Goal: Task Accomplishment & Management: Complete application form

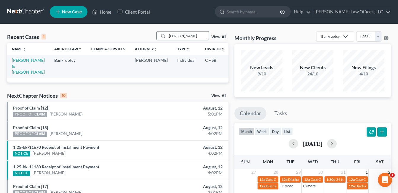
drag, startPoint x: 179, startPoint y: 36, endPoint x: 165, endPoint y: 37, distance: 14.3
click at [165, 37] on div "webb" at bounding box center [183, 35] width 53 height 9
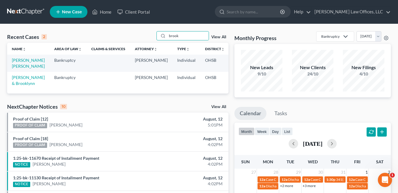
type input "brook"
click at [17, 63] on td "[PERSON_NAME] [PERSON_NAME]" at bounding box center [28, 63] width 42 height 17
click at [17, 66] on link "[PERSON_NAME] [PERSON_NAME]" at bounding box center [28, 63] width 33 height 11
select select "4"
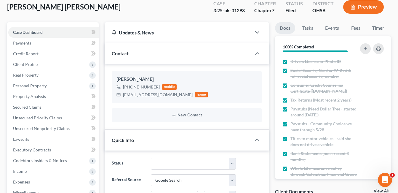
scroll to position [119, 0]
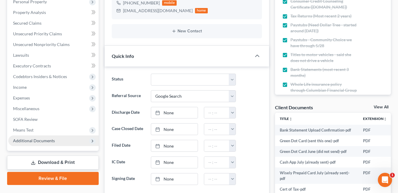
click at [44, 142] on span "Additional Documents" at bounding box center [34, 140] width 42 height 5
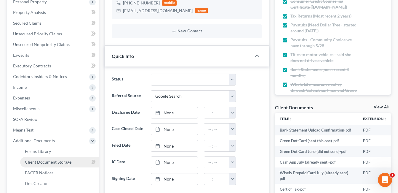
drag, startPoint x: 55, startPoint y: 161, endPoint x: 76, endPoint y: 159, distance: 20.6
click at [56, 161] on span "Client Document Storage" at bounding box center [48, 161] width 47 height 5
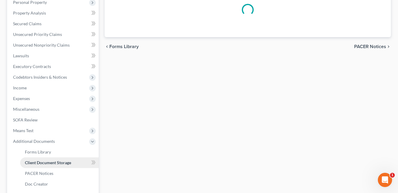
scroll to position [96, 0]
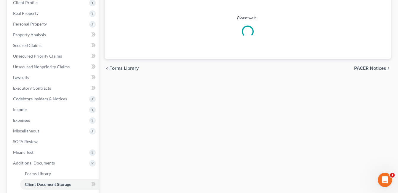
select select "7"
select select "37"
select select "52"
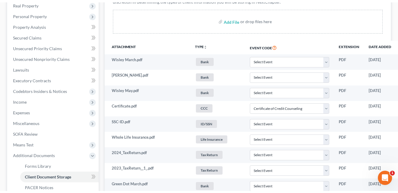
scroll to position [119, 0]
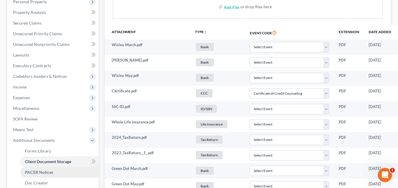
click at [47, 171] on span "PACER Notices" at bounding box center [39, 172] width 28 height 5
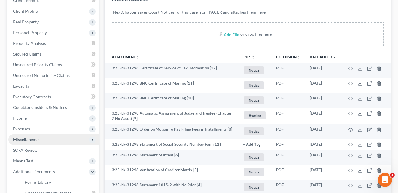
scroll to position [119, 0]
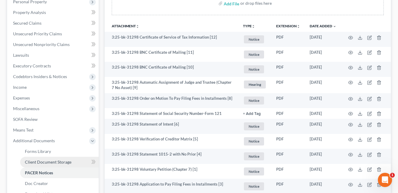
click at [53, 159] on span "Client Document Storage" at bounding box center [48, 161] width 47 height 5
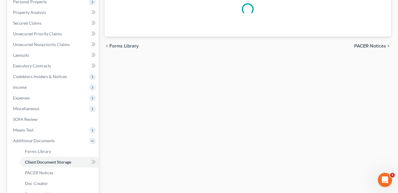
scroll to position [79, 0]
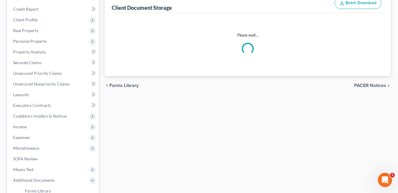
select select "7"
select select "37"
select select "52"
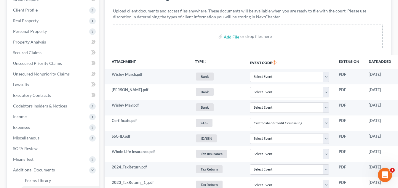
scroll to position [89, 48]
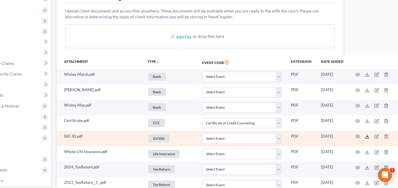
click at [365, 137] on icon at bounding box center [367, 136] width 5 height 5
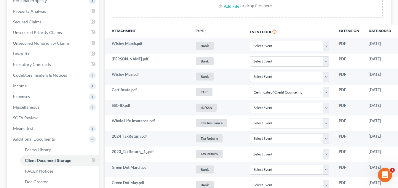
scroll to position [178, 0]
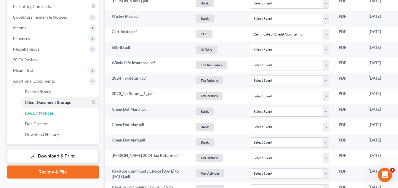
drag, startPoint x: 40, startPoint y: 113, endPoint x: 274, endPoint y: 87, distance: 235.7
click at [40, 113] on span "PACER Notices" at bounding box center [39, 113] width 28 height 5
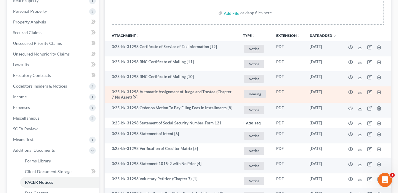
scroll to position [119, 0]
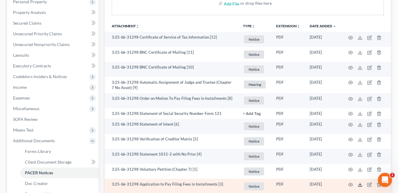
click at [360, 185] on icon at bounding box center [360, 184] width 5 height 5
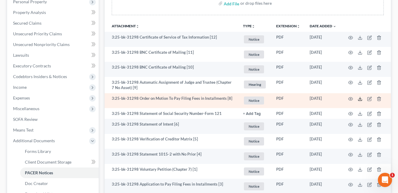
click at [359, 100] on icon at bounding box center [361, 99] width 4 height 1
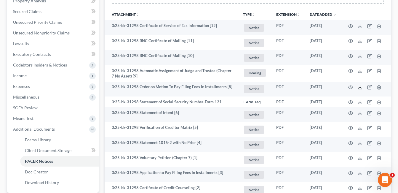
scroll to position [0, 0]
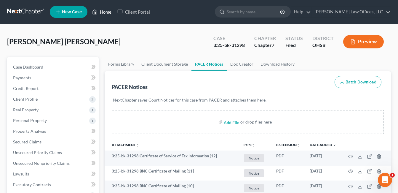
click at [101, 13] on link "Home" at bounding box center [101, 12] width 25 height 11
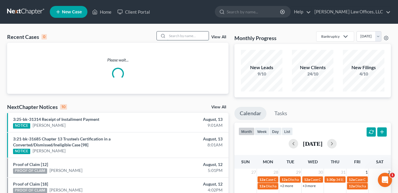
click at [192, 37] on input "search" at bounding box center [188, 35] width 42 height 9
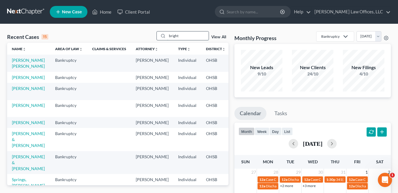
type input "bright"
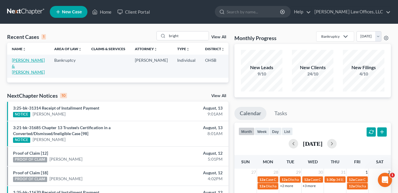
click at [18, 68] on link "Bright, Derick & Latonia" at bounding box center [28, 66] width 33 height 17
select select "4"
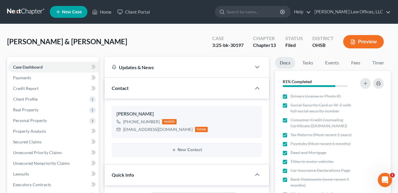
scroll to position [178, 0]
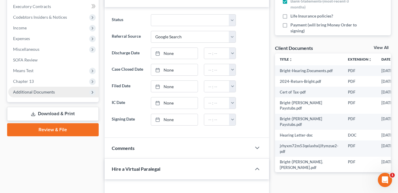
click at [35, 92] on span "Additional Documents" at bounding box center [34, 91] width 42 height 5
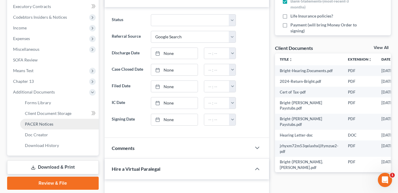
click at [40, 123] on span "PACER Notices" at bounding box center [39, 123] width 28 height 5
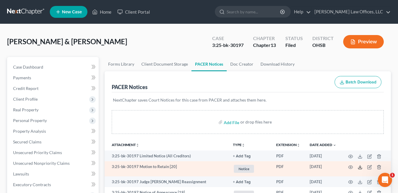
click at [360, 168] on icon at bounding box center [360, 167] width 5 height 5
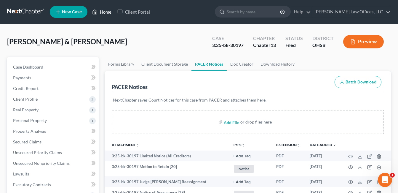
click at [103, 11] on link "Home" at bounding box center [101, 12] width 25 height 11
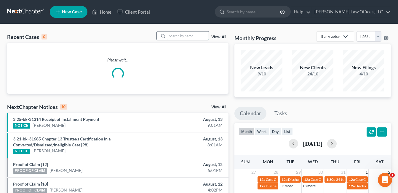
click at [173, 36] on input "search" at bounding box center [188, 35] width 42 height 9
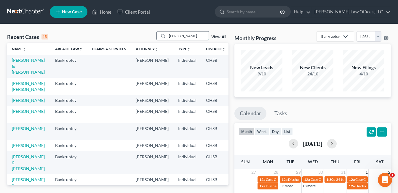
type input "tingle"
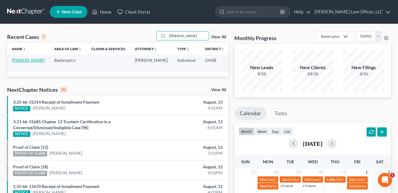
click at [15, 63] on link "Tingle, Marie" at bounding box center [28, 60] width 33 height 5
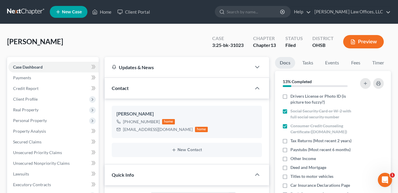
scroll to position [148, 0]
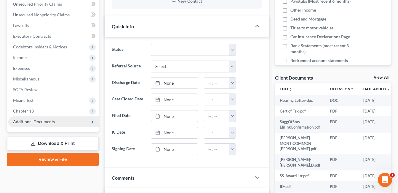
click at [32, 121] on span "Additional Documents" at bounding box center [34, 121] width 42 height 5
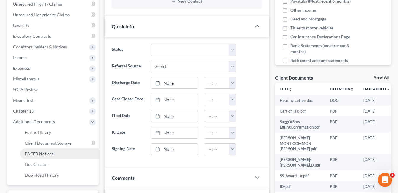
click at [40, 155] on span "PACER Notices" at bounding box center [39, 153] width 28 height 5
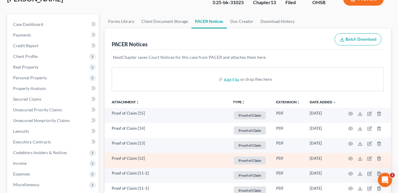
scroll to position [208, 0]
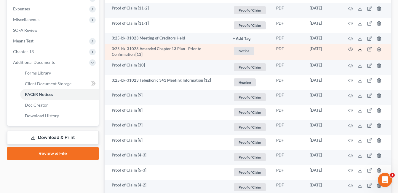
click at [361, 48] on icon at bounding box center [360, 49] width 5 height 5
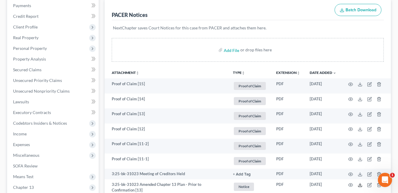
scroll to position [0, 0]
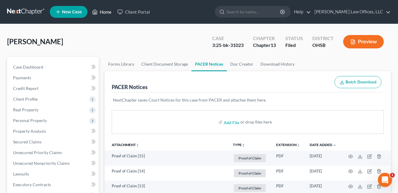
click at [108, 11] on link "Home" at bounding box center [101, 12] width 25 height 11
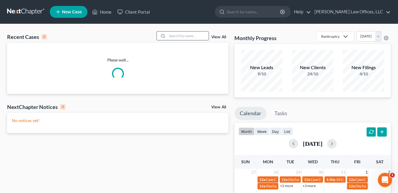
click at [188, 38] on input "search" at bounding box center [188, 35] width 42 height 9
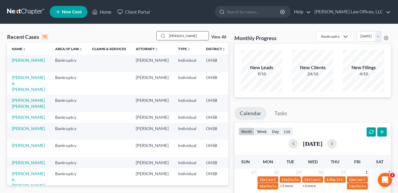
type input "webb"
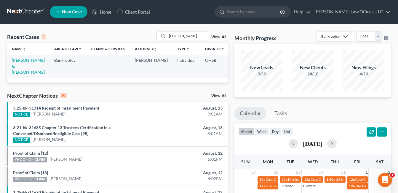
click at [19, 66] on link "[PERSON_NAME] & [PERSON_NAME]" at bounding box center [28, 66] width 33 height 17
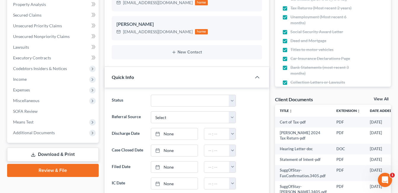
scroll to position [178, 0]
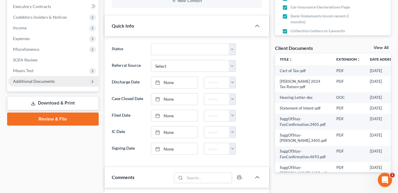
click at [64, 79] on span "Additional Documents" at bounding box center [53, 81] width 90 height 11
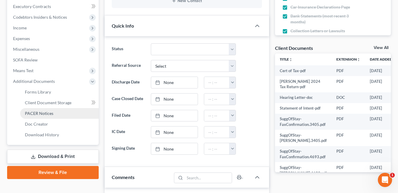
click at [65, 114] on link "PACER Notices" at bounding box center [59, 113] width 79 height 11
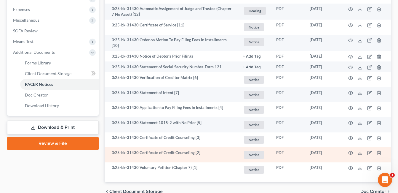
scroll to position [208, 0]
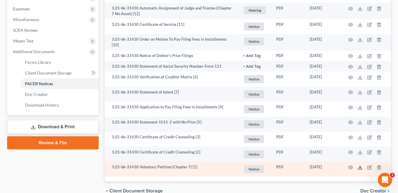
click at [360, 167] on icon at bounding box center [360, 167] width 5 height 5
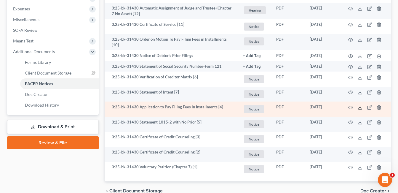
click at [360, 107] on polyline at bounding box center [360, 107] width 2 height 1
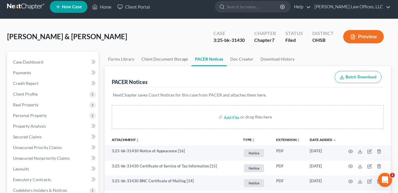
scroll to position [0, 0]
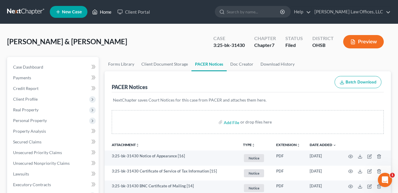
click at [106, 12] on link "Home" at bounding box center [101, 12] width 25 height 11
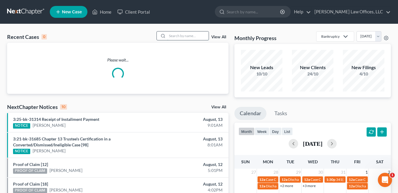
click at [186, 36] on input "search" at bounding box center [188, 35] width 42 height 9
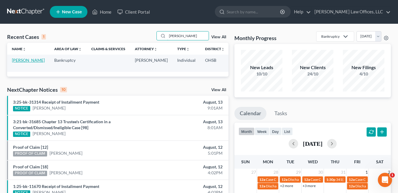
type input "mapp"
click at [20, 63] on link "Mapp, Katimah" at bounding box center [28, 60] width 33 height 5
select select "0"
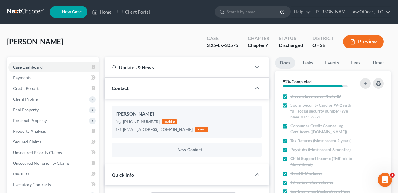
scroll to position [148, 0]
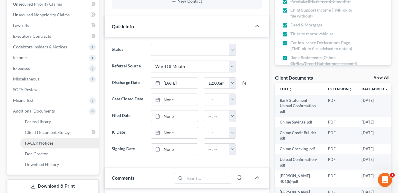
click at [47, 143] on span "PACER Notices" at bounding box center [39, 142] width 28 height 5
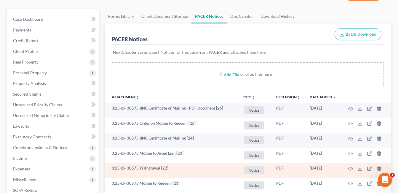
scroll to position [59, 0]
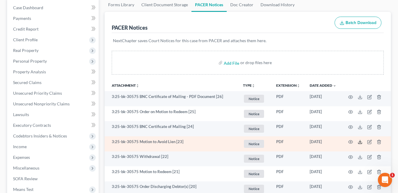
click at [359, 142] on icon at bounding box center [360, 141] width 5 height 5
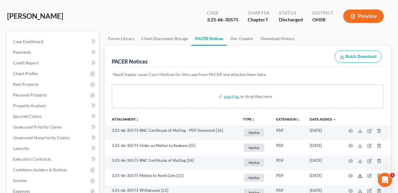
scroll to position [0, 0]
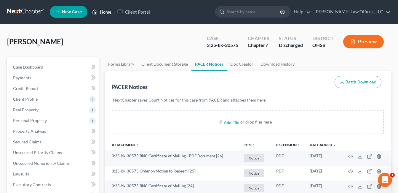
click at [101, 15] on link "Home" at bounding box center [101, 12] width 25 height 11
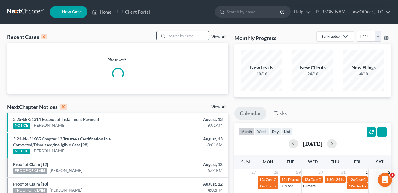
click at [188, 36] on input "search" at bounding box center [188, 35] width 42 height 9
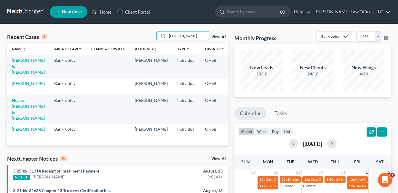
type input "stacy"
click at [18, 128] on link "Stacy, Samantha" at bounding box center [28, 128] width 33 height 5
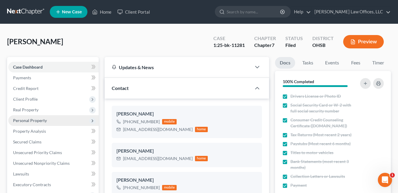
click at [26, 122] on span "Personal Property" at bounding box center [30, 120] width 34 height 5
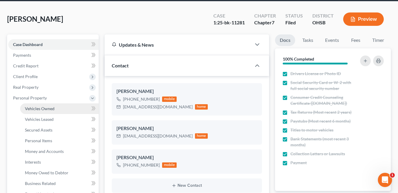
scroll to position [59, 0]
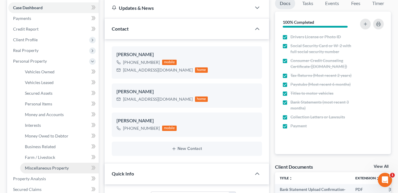
click at [41, 165] on span "Miscellaneous Property" at bounding box center [47, 167] width 44 height 5
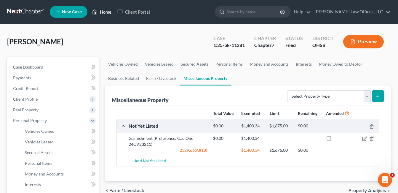
drag, startPoint x: 105, startPoint y: 11, endPoint x: 120, endPoint y: 23, distance: 19.0
click at [105, 11] on link "Home" at bounding box center [101, 12] width 25 height 11
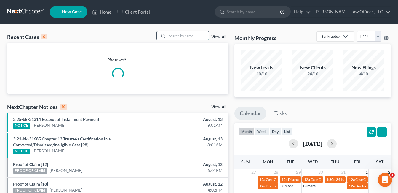
click at [189, 36] on input "search" at bounding box center [188, 35] width 42 height 9
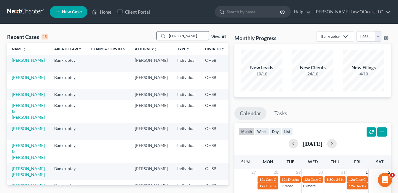
type input "elliott"
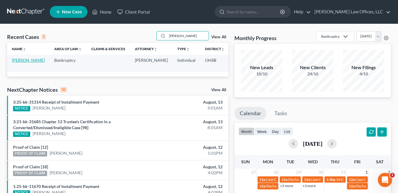
click at [16, 63] on link "Elliott, Latricia" at bounding box center [28, 60] width 33 height 5
select select "4"
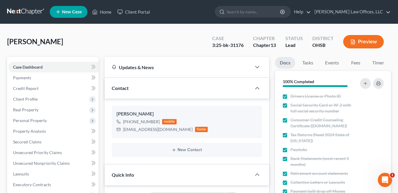
scroll to position [119, 0]
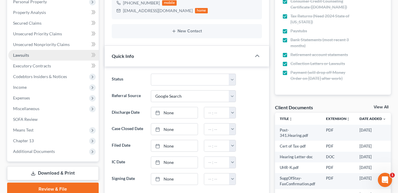
click at [22, 56] on span "Lawsuits" at bounding box center [21, 54] width 16 height 5
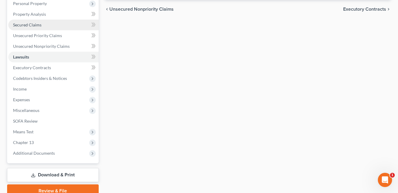
scroll to position [144, 0]
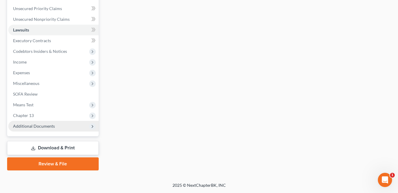
click at [43, 125] on span "Additional Documents" at bounding box center [34, 125] width 42 height 5
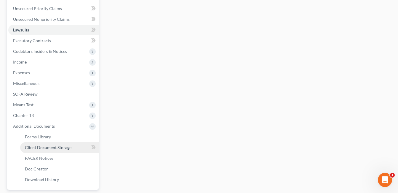
click at [55, 146] on span "Client Document Storage" at bounding box center [48, 147] width 47 height 5
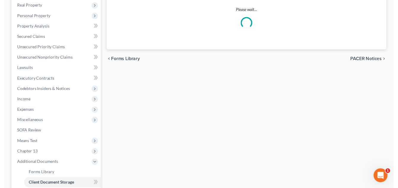
scroll to position [22, 0]
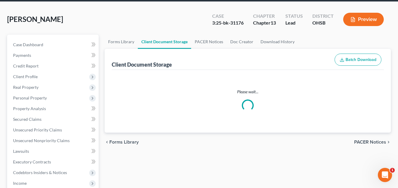
select select "7"
select select "52"
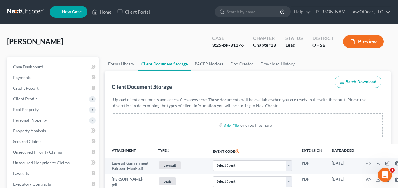
scroll to position [119, 0]
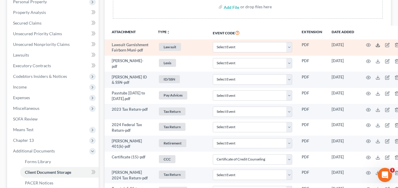
drag, startPoint x: 377, startPoint y: 44, endPoint x: 352, endPoint y: 46, distance: 24.4
click at [377, 44] on icon at bounding box center [378, 45] width 5 height 5
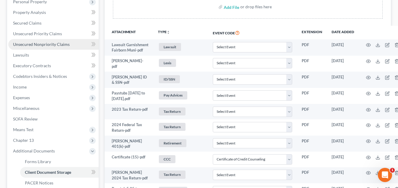
drag, startPoint x: 35, startPoint y: 42, endPoint x: 62, endPoint y: 45, distance: 26.8
click at [35, 42] on span "Unsecured Nonpriority Claims" at bounding box center [41, 44] width 57 height 5
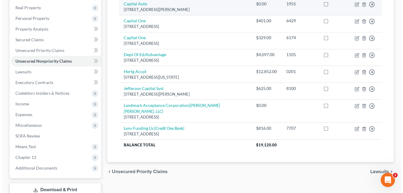
scroll to position [119, 0]
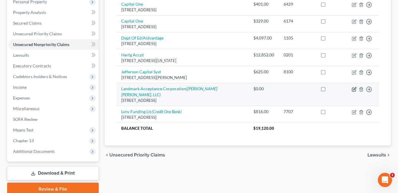
click at [354, 87] on icon "button" at bounding box center [354, 88] width 3 height 3
select select "15"
select select "0"
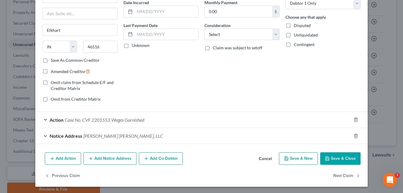
scroll to position [60, 0]
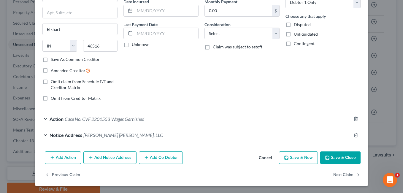
click at [94, 135] on span "Jackson Smith, LLC" at bounding box center [122, 135] width 79 height 6
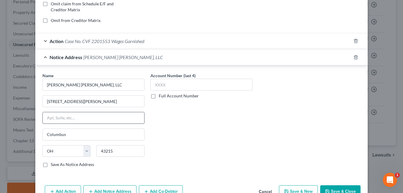
scroll to position [149, 0]
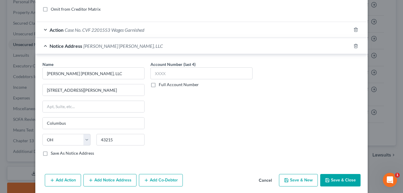
click at [300, 28] on div "Action Case No. CVF 2201553 Wages Garnished" at bounding box center [193, 30] width 316 height 16
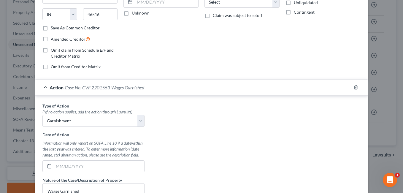
scroll to position [90, 0]
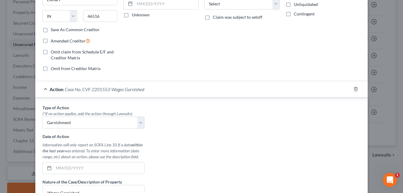
click at [164, 90] on div "Action Case No. CVF 2201553 Wages Garnished" at bounding box center [193, 89] width 316 height 16
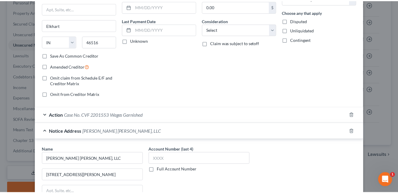
scroll to position [171, 0]
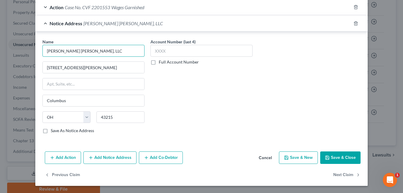
drag, startPoint x: 80, startPoint y: 52, endPoint x: 41, endPoint y: 52, distance: 39.2
click at [42, 52] on input "Jackson Smith, LLC" at bounding box center [93, 51] width 102 height 12
click at [267, 90] on div "Name * Jackson Smith, LLC 513 E. Rich St. Columbus State AL AK AR AZ CA CO CT D…" at bounding box center [201, 89] width 324 height 100
click at [271, 76] on div "Name * Jackson Smith, LLC 513 E. Rich St. Columbus State AL AK AR AZ CA CO CT D…" at bounding box center [201, 89] width 324 height 100
click at [338, 157] on button "Save & Close" at bounding box center [340, 157] width 40 height 12
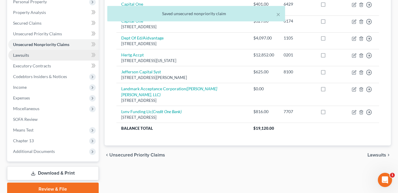
click at [26, 55] on span "Lawsuits" at bounding box center [21, 54] width 16 height 5
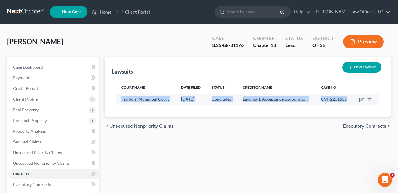
drag, startPoint x: 348, startPoint y: 99, endPoint x: 128, endPoint y: 101, distance: 219.2
click at [121, 100] on tr "Fairborn Municipal Court 11/10/2022 Concluded Landmark Acceptance Corporation C…" at bounding box center [248, 98] width 263 height 11
copy tr "Fairborn Municipal Court 11/10/2022 Concluded Landmark Acceptance Corporation C…"
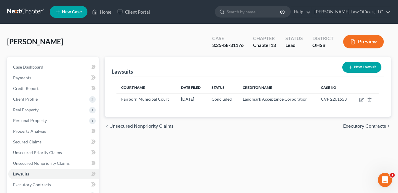
click at [87, 36] on div "Elliott, Latricia Upgraded Case 3:25-bk-31176 Chapter Chapter 13 Status Lead Di…" at bounding box center [199, 44] width 384 height 26
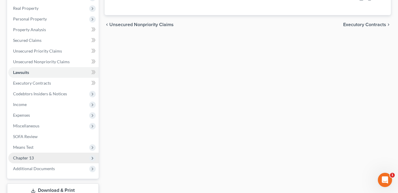
scroll to position [144, 0]
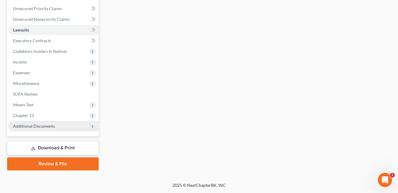
click at [35, 129] on span "Additional Documents" at bounding box center [53, 126] width 90 height 11
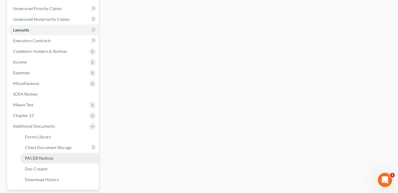
click at [51, 158] on span "PACER Notices" at bounding box center [39, 157] width 28 height 5
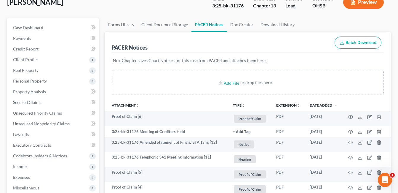
scroll to position [26, 0]
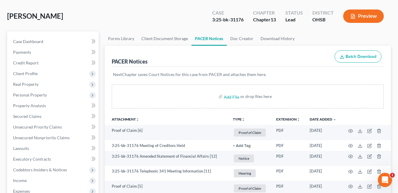
drag, startPoint x: 393, startPoint y: 80, endPoint x: 177, endPoint y: 106, distance: 217.7
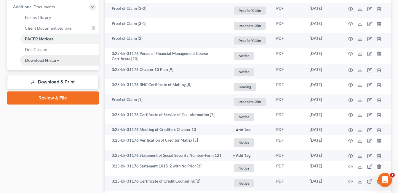
scroll to position [263, 0]
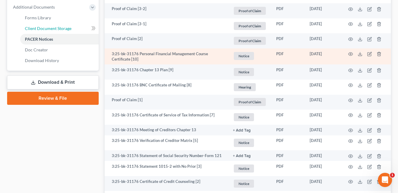
click at [57, 29] on span "Client Document Storage" at bounding box center [48, 28] width 47 height 5
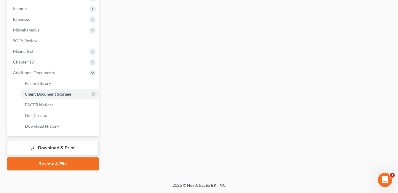
scroll to position [188, 0]
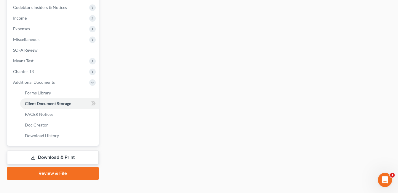
select select "7"
select select "52"
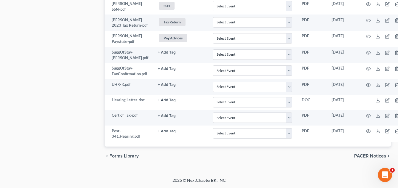
scroll to position [256, 0]
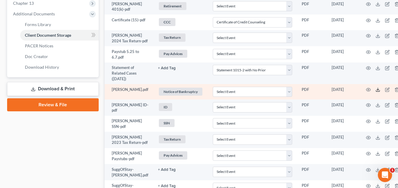
click at [379, 92] on icon at bounding box center [378, 89] width 5 height 5
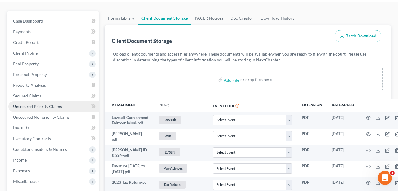
scroll to position [0, 0]
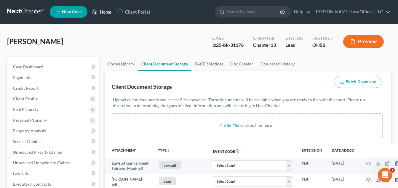
click at [108, 11] on link "Home" at bounding box center [101, 12] width 25 height 11
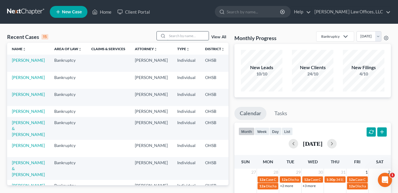
click at [180, 34] on input "search" at bounding box center [188, 35] width 42 height 9
type input "s"
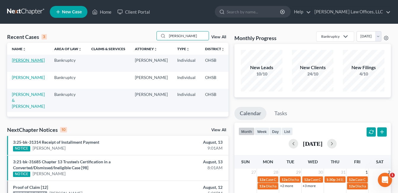
type input "taylor"
click at [17, 63] on link "[PERSON_NAME]" at bounding box center [28, 60] width 33 height 5
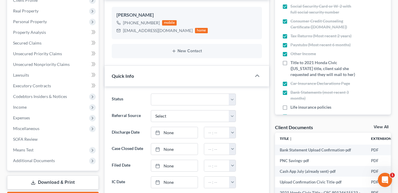
scroll to position [148, 0]
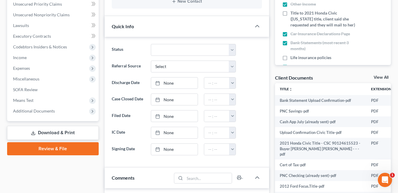
drag, startPoint x: 38, startPoint y: 108, endPoint x: 63, endPoint y: 120, distance: 27.7
click at [38, 108] on span "Additional Documents" at bounding box center [34, 110] width 42 height 5
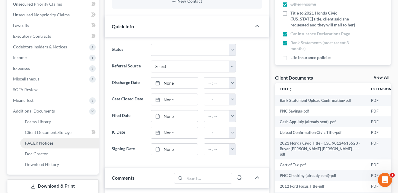
click at [47, 141] on span "PACER Notices" at bounding box center [39, 142] width 28 height 5
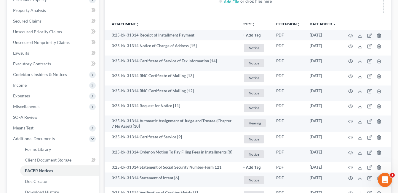
scroll to position [119, 0]
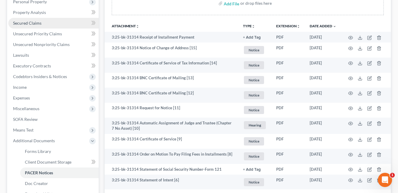
click at [39, 24] on span "Secured Claims" at bounding box center [27, 22] width 28 height 5
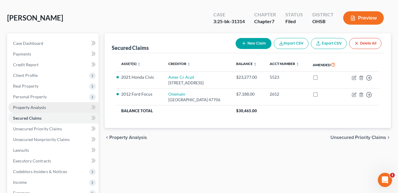
scroll to position [59, 0]
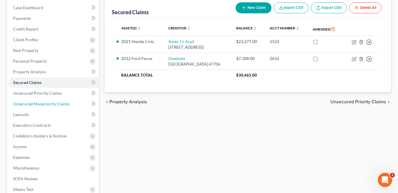
click at [39, 103] on span "Unsecured Nonpriority Claims" at bounding box center [41, 103] width 57 height 5
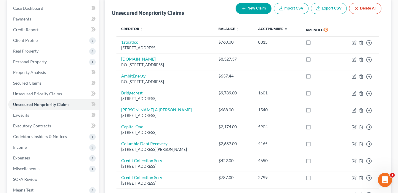
scroll to position [59, 0]
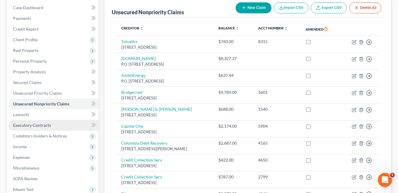
click at [39, 124] on span "Executory Contracts" at bounding box center [32, 124] width 38 height 5
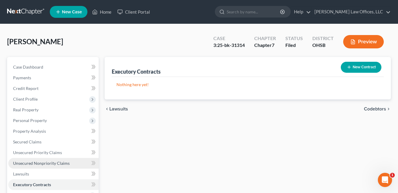
click at [36, 164] on span "Unsecured Nonpriority Claims" at bounding box center [41, 162] width 57 height 5
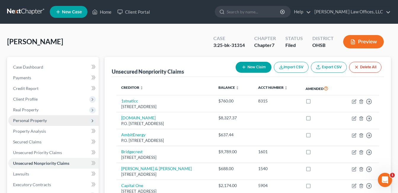
drag, startPoint x: 28, startPoint y: 123, endPoint x: 32, endPoint y: 122, distance: 4.3
click at [28, 123] on span "Personal Property" at bounding box center [53, 120] width 90 height 11
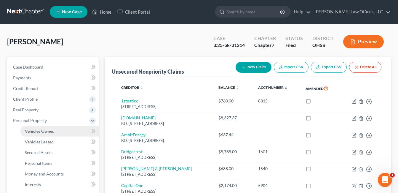
click at [44, 128] on span "Vehicles Owned" at bounding box center [40, 130] width 30 height 5
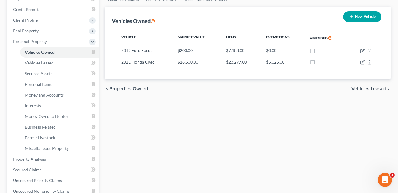
scroll to position [148, 0]
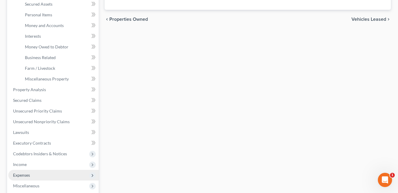
click at [35, 175] on span "Expenses" at bounding box center [53, 175] width 90 height 11
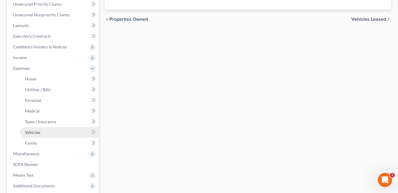
click at [38, 132] on span "Vehicles" at bounding box center [32, 132] width 15 height 5
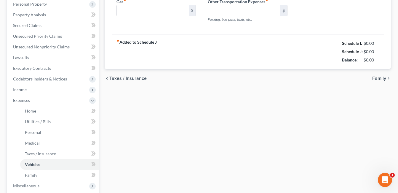
type input "175.00"
type input "325.00"
type input "50.00"
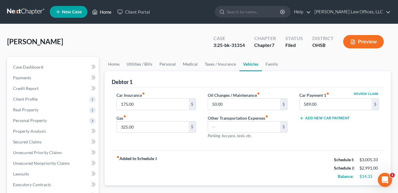
click at [102, 10] on link "Home" at bounding box center [101, 12] width 25 height 11
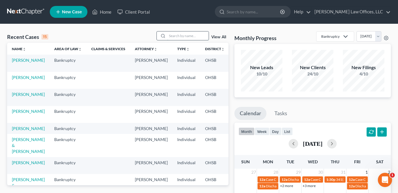
click at [175, 36] on input "search" at bounding box center [188, 35] width 42 height 9
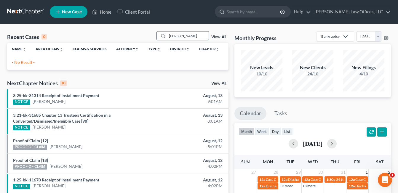
click at [179, 36] on input "connor" at bounding box center [188, 35] width 42 height 9
type input "conner"
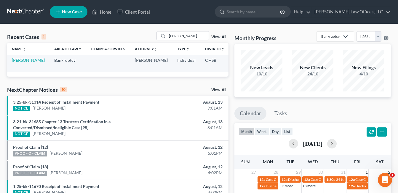
click at [17, 63] on link "[PERSON_NAME]" at bounding box center [28, 60] width 33 height 5
select select "3"
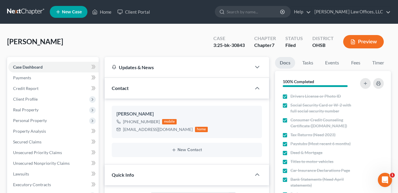
scroll to position [119, 0]
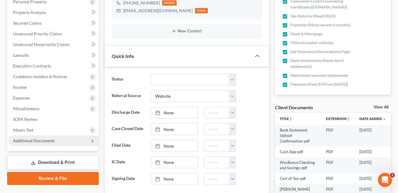
click at [36, 140] on span "Additional Documents" at bounding box center [34, 140] width 42 height 5
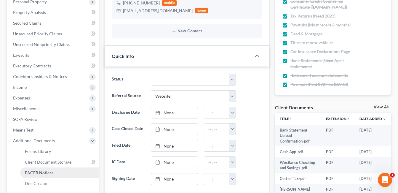
click at [47, 173] on span "PACER Notices" at bounding box center [39, 172] width 28 height 5
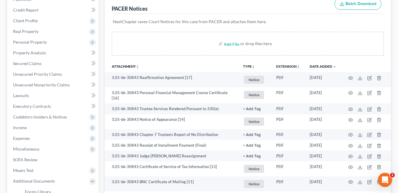
scroll to position [59, 0]
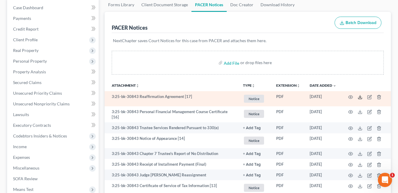
click at [359, 97] on icon at bounding box center [360, 97] width 5 height 5
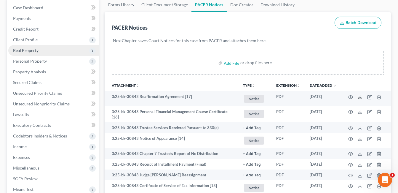
scroll to position [0, 0]
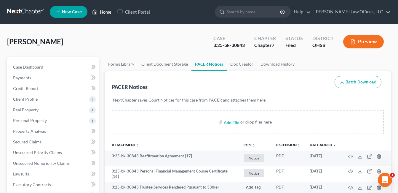
click at [104, 10] on link "Home" at bounding box center [101, 12] width 25 height 11
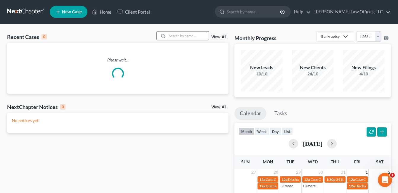
click at [189, 35] on input "search" at bounding box center [188, 35] width 42 height 9
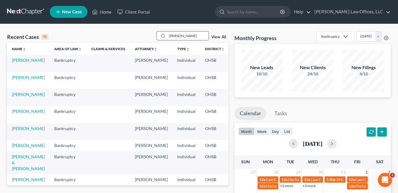
type input "newton"
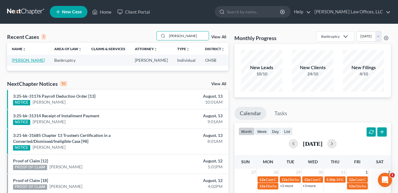
click at [21, 61] on link "[PERSON_NAME]" at bounding box center [28, 60] width 33 height 5
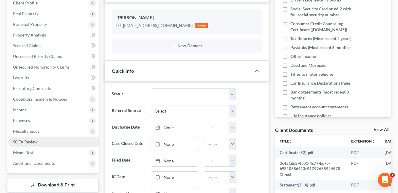
scroll to position [119, 0]
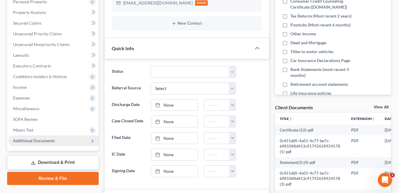
click at [32, 140] on span "Additional Documents" at bounding box center [34, 140] width 42 height 5
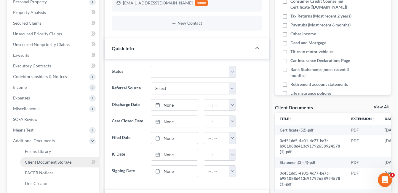
click at [43, 162] on span "Client Document Storage" at bounding box center [48, 161] width 47 height 5
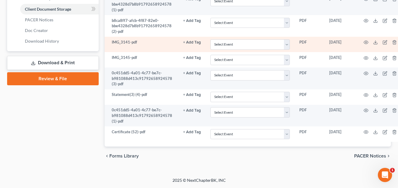
scroll to position [277, 0]
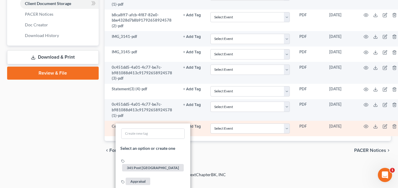
scroll to position [336, 0]
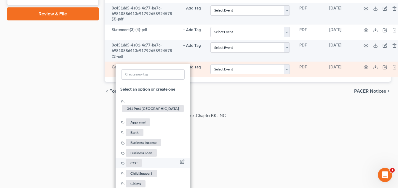
click at [133, 160] on span "CCC" at bounding box center [134, 163] width 17 height 7
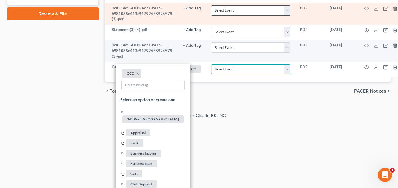
drag, startPoint x: 287, startPoint y: 75, endPoint x: 282, endPoint y: 75, distance: 4.8
click at [287, 75] on select "Select Event 20 Largest Unsecured Creditors Amended Document Amended List of Cr…" at bounding box center [251, 69] width 80 height 10
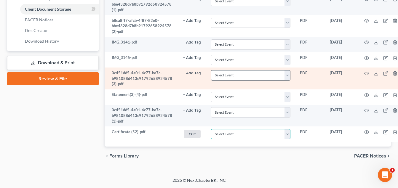
scroll to position [277, 0]
select select "7"
click at [211, 129] on select "Select Event 20 Largest Unsecured Creditors Amended Document Amended List of Cr…" at bounding box center [251, 134] width 80 height 10
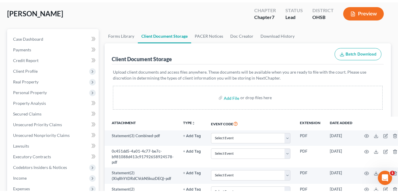
scroll to position [0, 0]
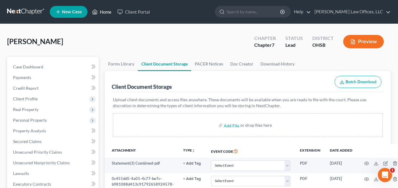
drag, startPoint x: 109, startPoint y: 12, endPoint x: 121, endPoint y: 43, distance: 33.2
click at [109, 12] on link "Home" at bounding box center [101, 12] width 25 height 11
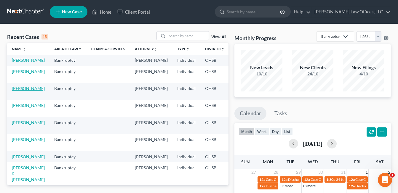
click at [20, 91] on link "[PERSON_NAME]" at bounding box center [28, 88] width 33 height 5
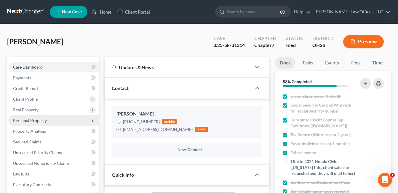
click at [34, 120] on span "Personal Property" at bounding box center [30, 120] width 34 height 5
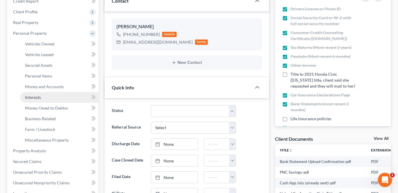
scroll to position [89, 0]
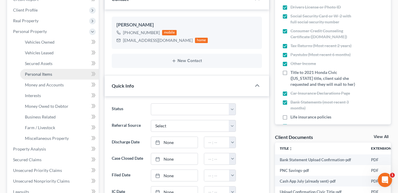
click at [37, 74] on span "Personal Items" at bounding box center [38, 73] width 27 height 5
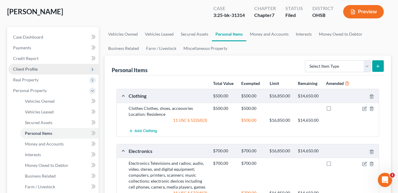
scroll to position [30, 0]
click at [36, 69] on span "Client Profile" at bounding box center [25, 69] width 25 height 5
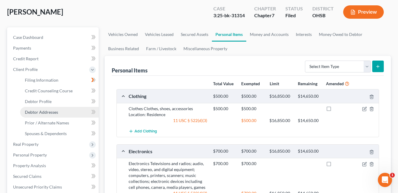
click at [50, 112] on span "Debtor Addresses" at bounding box center [41, 111] width 33 height 5
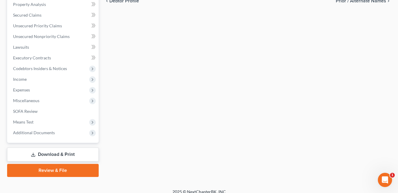
scroll to position [197, 0]
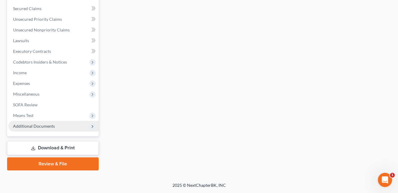
click at [51, 127] on span "Additional Documents" at bounding box center [34, 125] width 42 height 5
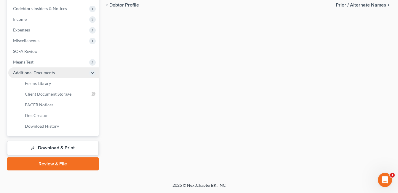
scroll to position [133, 0]
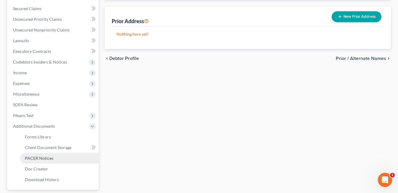
click at [49, 159] on span "PACER Notices" at bounding box center [39, 157] width 28 height 5
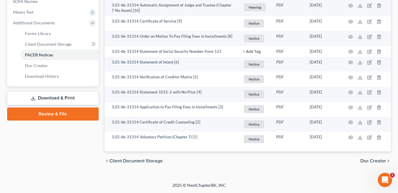
scroll to position [29, 0]
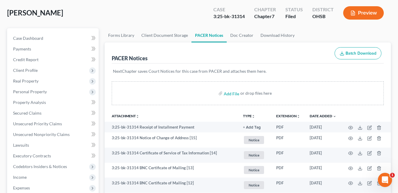
drag, startPoint x: 41, startPoint y: 92, endPoint x: 102, endPoint y: 90, distance: 61.1
click at [41, 92] on span "Personal Property" at bounding box center [30, 91] width 34 height 5
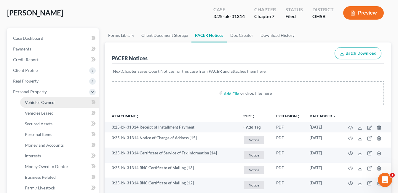
click at [42, 102] on span "Vehicles Owned" at bounding box center [40, 102] width 30 height 5
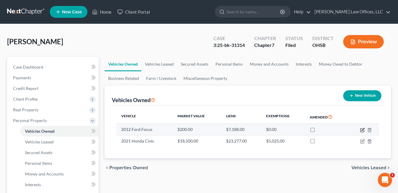
click at [362, 130] on icon "button" at bounding box center [363, 129] width 3 height 3
select select "0"
select select "14"
select select "4"
select select "0"
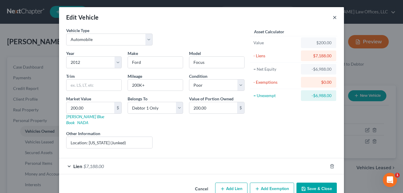
click at [333, 17] on button "×" at bounding box center [334, 17] width 4 height 7
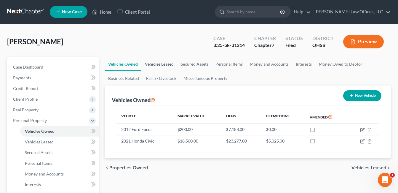
click at [165, 64] on link "Vehicles Leased" at bounding box center [159, 64] width 36 height 14
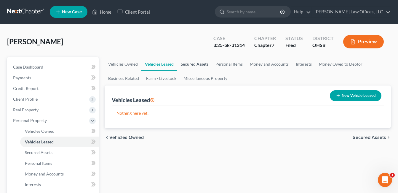
click at [188, 63] on link "Secured Assets" at bounding box center [194, 64] width 35 height 14
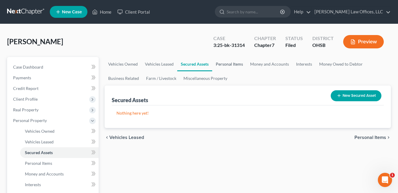
click at [224, 61] on link "Personal Items" at bounding box center [229, 64] width 34 height 14
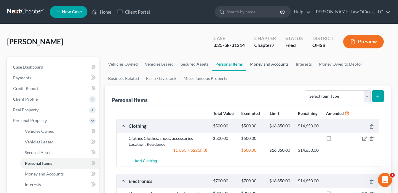
click at [264, 63] on link "Money and Accounts" at bounding box center [269, 64] width 46 height 14
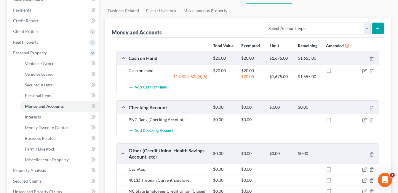
scroll to position [59, 0]
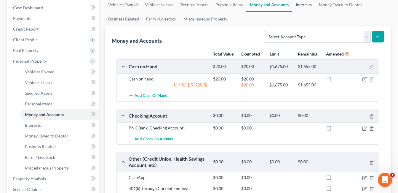
click at [303, 5] on link "Interests" at bounding box center [303, 5] width 23 height 14
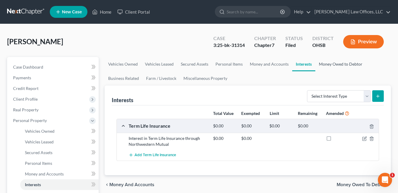
click at [338, 65] on link "Money Owed to Debtor" at bounding box center [341, 64] width 51 height 14
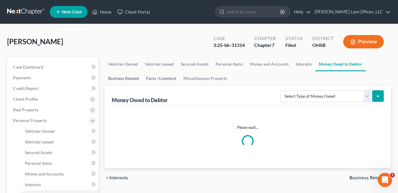
click at [132, 78] on link "Business Related" at bounding box center [124, 78] width 38 height 14
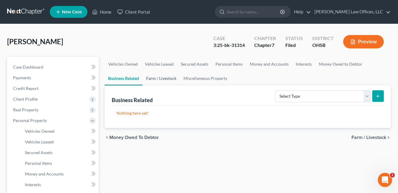
click at [159, 76] on link "Farm / Livestock" at bounding box center [161, 78] width 37 height 14
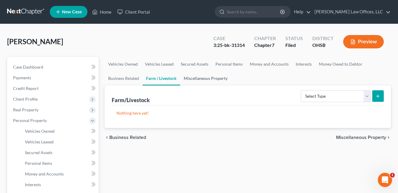
click at [209, 77] on link "Miscellaneous Property" at bounding box center [205, 78] width 51 height 14
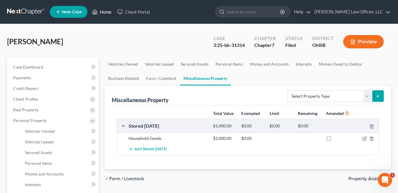
click at [104, 13] on link "Home" at bounding box center [101, 12] width 25 height 11
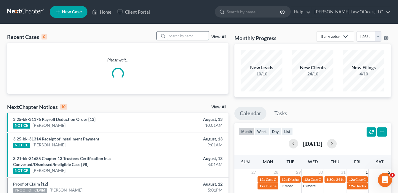
click at [178, 35] on input "search" at bounding box center [188, 35] width 42 height 9
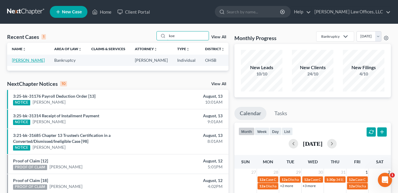
type input "koe"
click at [23, 63] on link "[PERSON_NAME]" at bounding box center [28, 60] width 33 height 5
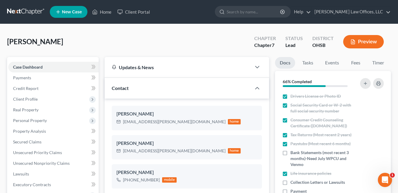
scroll to position [148, 0]
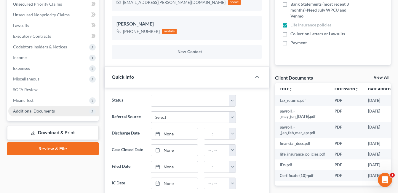
click at [39, 111] on span "Additional Documents" at bounding box center [34, 110] width 42 height 5
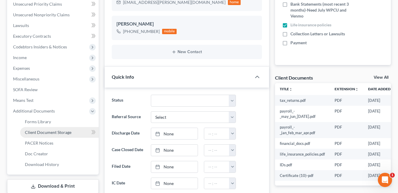
click at [56, 132] on span "Client Document Storage" at bounding box center [48, 132] width 47 height 5
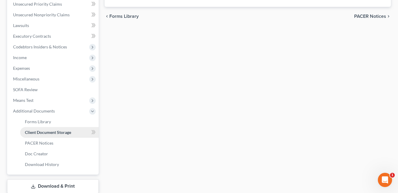
scroll to position [109, 0]
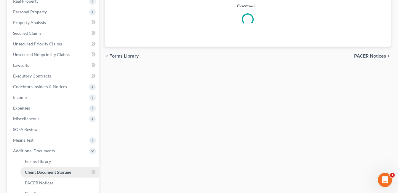
select select "7"
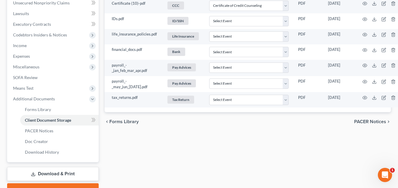
scroll to position [132, 0]
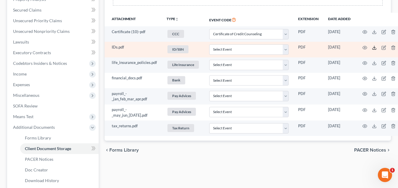
click at [375, 47] on line at bounding box center [375, 47] width 0 height 2
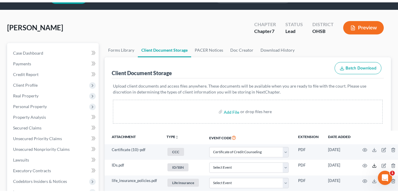
scroll to position [0, 0]
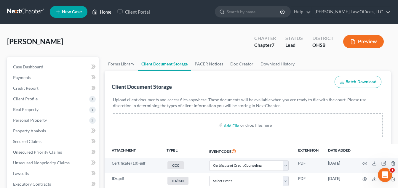
click at [111, 11] on link "Home" at bounding box center [101, 12] width 25 height 11
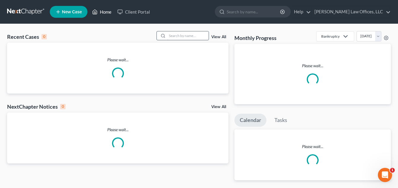
drag, startPoint x: 106, startPoint y: 10, endPoint x: 193, endPoint y: 34, distance: 90.5
click at [106, 9] on link "Home" at bounding box center [101, 12] width 25 height 11
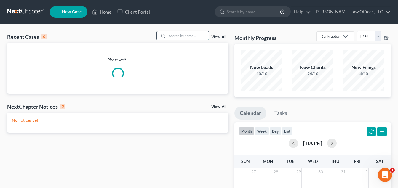
click at [193, 34] on input "search" at bounding box center [188, 35] width 42 height 9
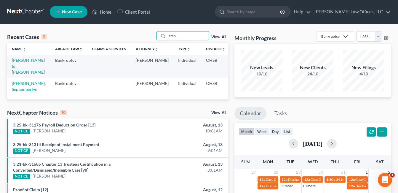
type input "emb"
click at [29, 60] on link "[PERSON_NAME] & [PERSON_NAME]" at bounding box center [28, 66] width 33 height 17
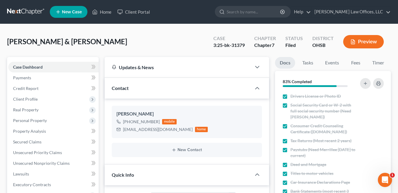
scroll to position [178, 0]
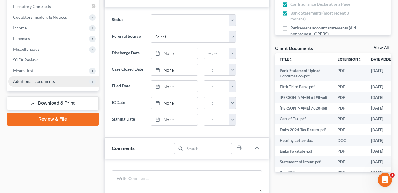
click at [50, 82] on span "Additional Documents" at bounding box center [34, 81] width 42 height 5
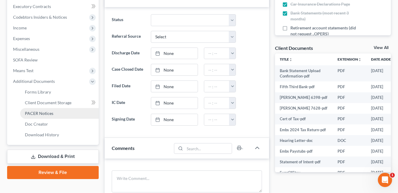
click at [58, 111] on link "PACER Notices" at bounding box center [59, 113] width 79 height 11
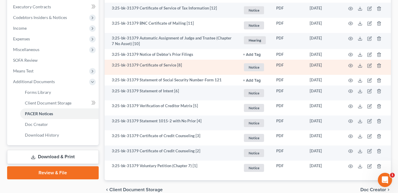
scroll to position [178, 0]
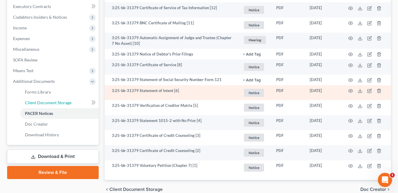
drag, startPoint x: 67, startPoint y: 99, endPoint x: 181, endPoint y: 92, distance: 113.8
click at [67, 99] on link "Client Document Storage" at bounding box center [59, 102] width 79 height 11
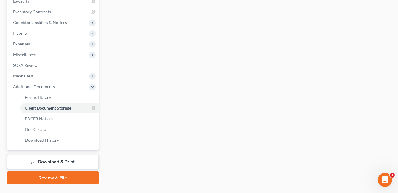
scroll to position [104, 0]
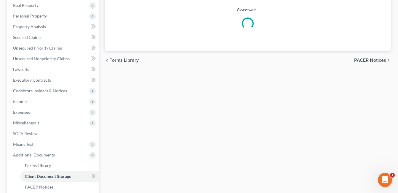
select select "7"
select select "52"
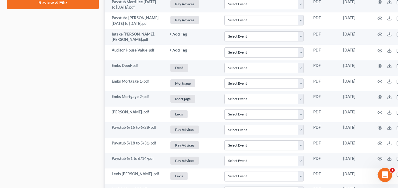
scroll to position [356, 0]
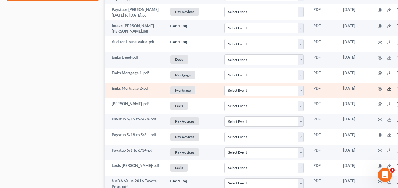
click at [390, 90] on icon at bounding box center [389, 89] width 5 height 5
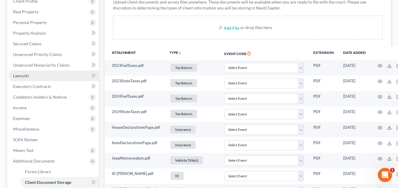
scroll to position [89, 0]
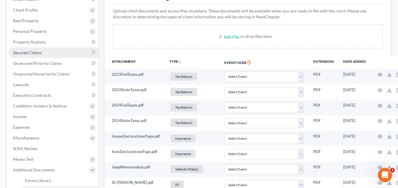
click at [38, 52] on span "Secured Claims" at bounding box center [27, 52] width 28 height 5
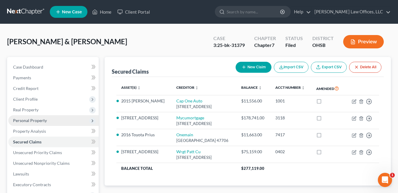
drag, startPoint x: 44, startPoint y: 120, endPoint x: 62, endPoint y: 120, distance: 17.8
click at [44, 120] on span "Personal Property" at bounding box center [30, 120] width 34 height 5
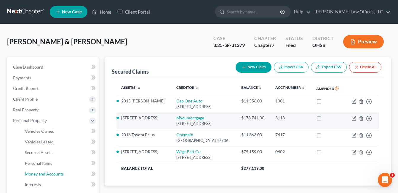
click at [46, 173] on span "Money and Accounts" at bounding box center [44, 173] width 39 height 5
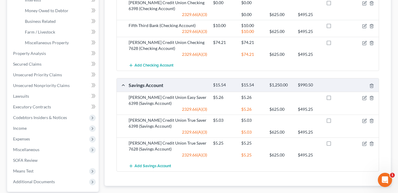
scroll to position [119, 0]
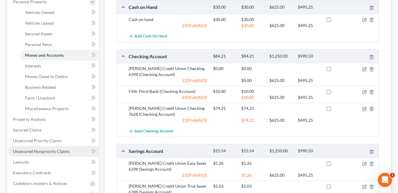
click at [51, 152] on span "Unsecured Nonpriority Claims" at bounding box center [41, 151] width 57 height 5
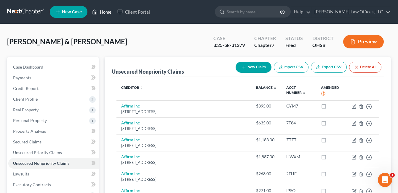
click at [108, 9] on link "Home" at bounding box center [101, 12] width 25 height 11
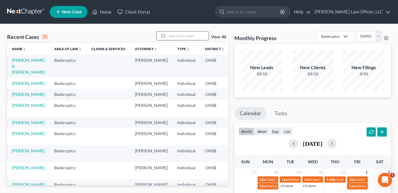
drag, startPoint x: 181, startPoint y: 36, endPoint x: 178, endPoint y: 34, distance: 3.6
click at [181, 36] on input "search" at bounding box center [188, 35] width 42 height 9
type input "hoffman"
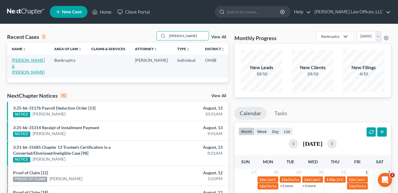
drag, startPoint x: 18, startPoint y: 70, endPoint x: 73, endPoint y: 106, distance: 65.6
click at [18, 70] on link "[PERSON_NAME] & [PERSON_NAME]" at bounding box center [28, 66] width 33 height 17
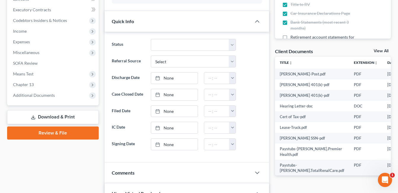
scroll to position [178, 0]
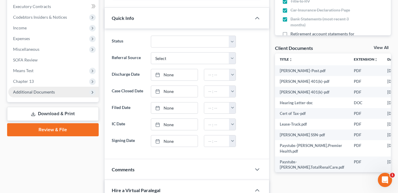
click at [38, 91] on span "Additional Documents" at bounding box center [34, 91] width 42 height 5
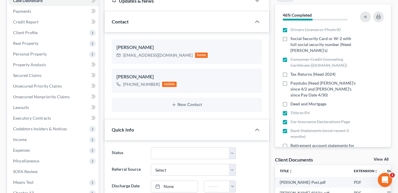
scroll to position [59, 0]
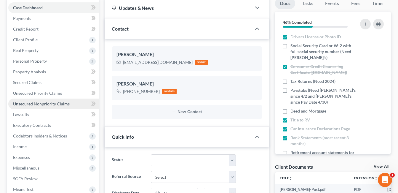
click at [50, 104] on span "Unsecured Nonpriority Claims" at bounding box center [41, 103] width 57 height 5
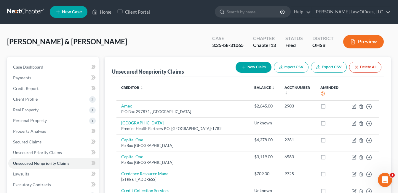
scroll to position [119, 0]
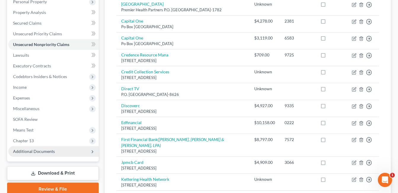
click at [32, 149] on span "Additional Documents" at bounding box center [34, 151] width 42 height 5
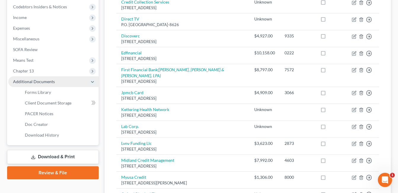
scroll to position [208, 0]
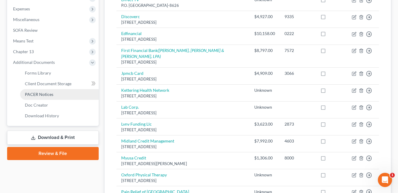
click at [45, 93] on span "PACER Notices" at bounding box center [39, 94] width 28 height 5
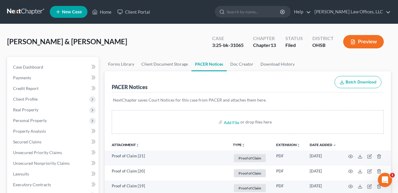
scroll to position [178, 0]
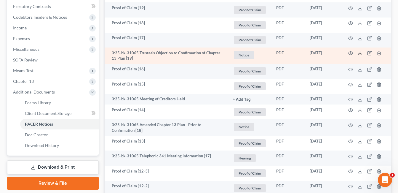
click at [360, 53] on icon at bounding box center [360, 53] width 5 height 5
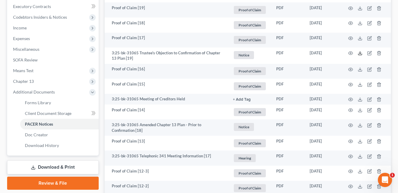
scroll to position [0, 0]
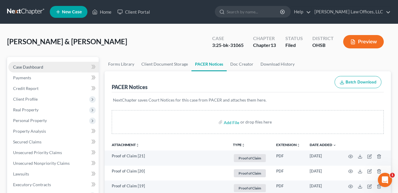
click at [29, 65] on span "Case Dashboard" at bounding box center [28, 66] width 30 height 5
click at [50, 66] on link "Case Dashboard" at bounding box center [53, 67] width 90 height 11
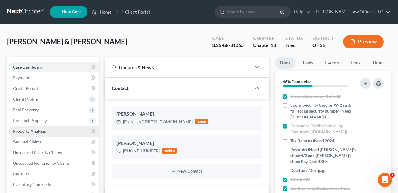
drag, startPoint x: 29, startPoint y: 121, endPoint x: 39, endPoint y: 131, distance: 14.5
click at [29, 121] on span "Personal Property" at bounding box center [30, 120] width 34 height 5
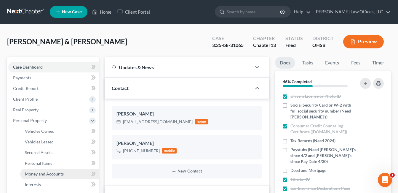
scroll to position [59, 0]
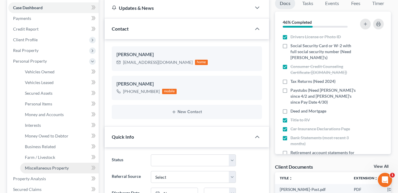
click at [46, 167] on span "Miscellaneous Property" at bounding box center [47, 167] width 44 height 5
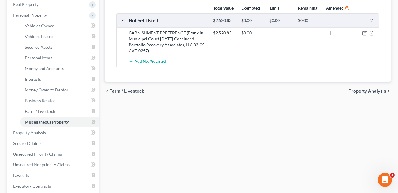
scroll to position [148, 0]
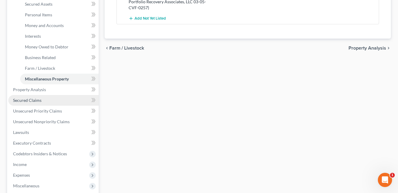
click at [35, 103] on link "Secured Claims" at bounding box center [53, 100] width 90 height 11
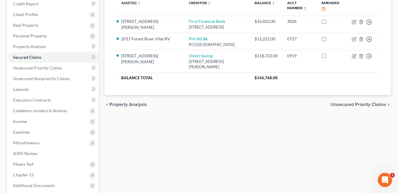
scroll to position [119, 0]
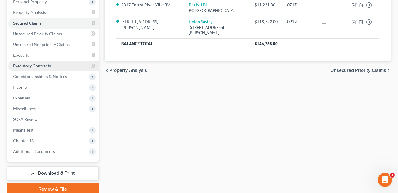
click at [41, 63] on span "Executory Contracts" at bounding box center [32, 65] width 38 height 5
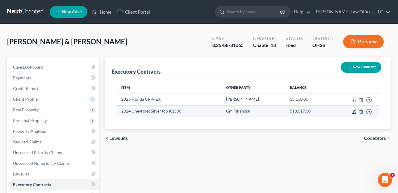
click at [352, 110] on icon "button" at bounding box center [354, 112] width 4 height 4
select select "3"
select select "45"
select select "1"
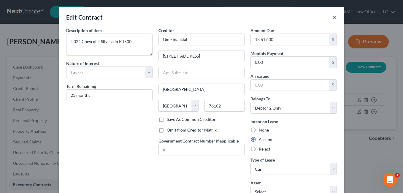
click at [332, 17] on button "×" at bounding box center [334, 17] width 4 height 7
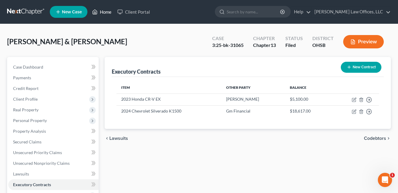
click at [108, 12] on link "Home" at bounding box center [101, 12] width 25 height 11
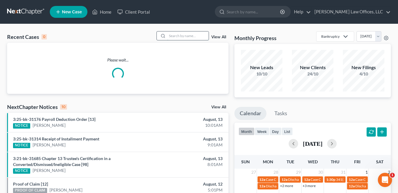
click at [189, 37] on input "search" at bounding box center [188, 35] width 42 height 9
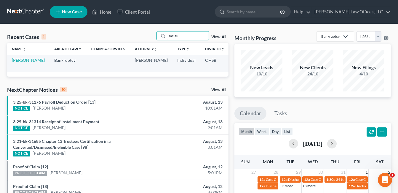
type input "mclau"
click at [18, 61] on link "[PERSON_NAME]" at bounding box center [28, 60] width 33 height 5
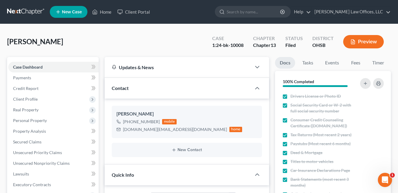
scroll to position [148, 0]
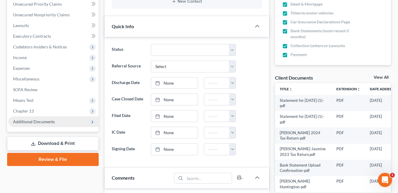
click at [45, 120] on span "Additional Documents" at bounding box center [34, 121] width 42 height 5
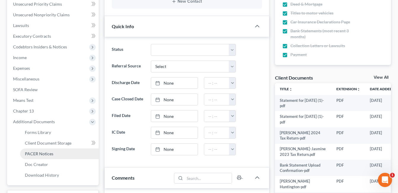
click at [52, 154] on span "PACER Notices" at bounding box center [39, 153] width 28 height 5
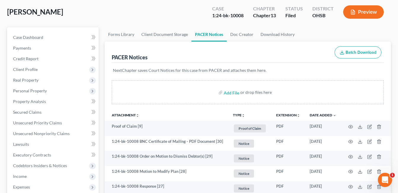
scroll to position [59, 0]
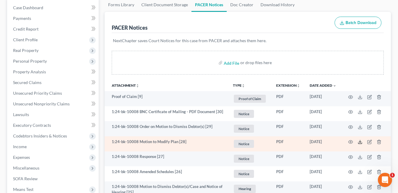
click at [360, 141] on icon at bounding box center [360, 141] width 5 height 5
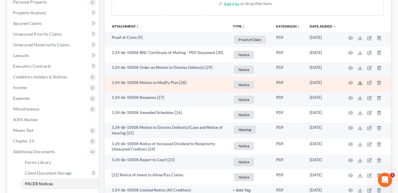
scroll to position [119, 0]
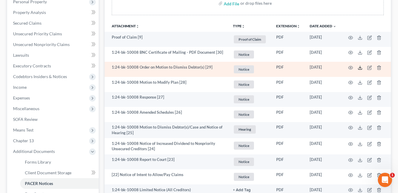
click at [359, 67] on icon at bounding box center [360, 67] width 5 height 5
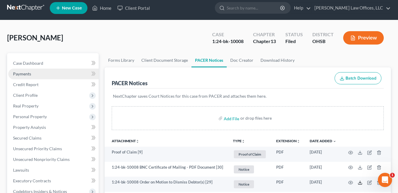
scroll to position [0, 0]
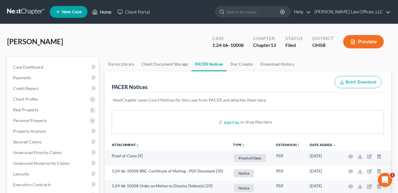
click at [105, 13] on link "Home" at bounding box center [101, 12] width 25 height 11
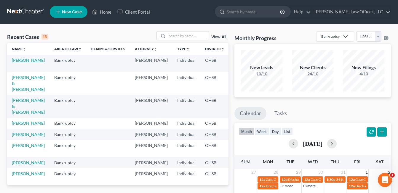
click at [21, 60] on link "[PERSON_NAME]" at bounding box center [28, 60] width 33 height 5
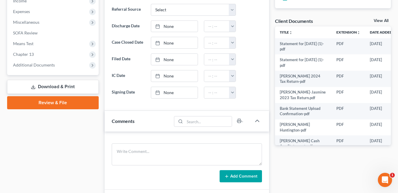
scroll to position [208, 0]
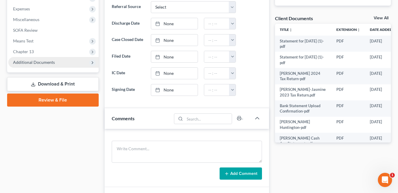
click at [49, 61] on span "Additional Documents" at bounding box center [34, 62] width 42 height 5
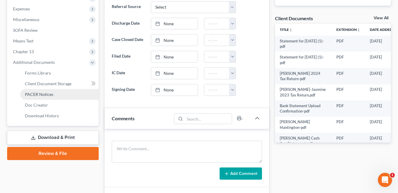
click at [50, 95] on span "PACER Notices" at bounding box center [39, 94] width 28 height 5
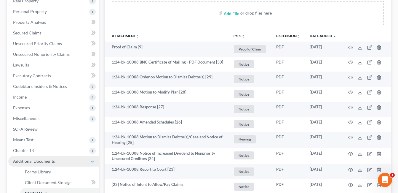
scroll to position [148, 0]
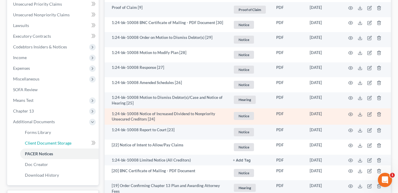
click at [55, 142] on span "Client Document Storage" at bounding box center [48, 142] width 47 height 5
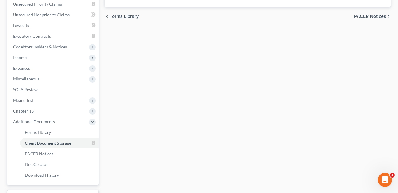
scroll to position [118, 0]
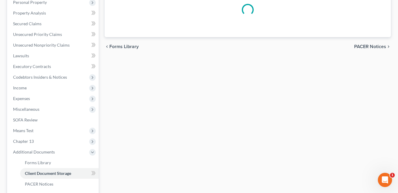
select select "7"
select select "52"
select select "37"
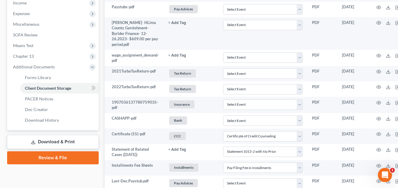
scroll to position [119, 0]
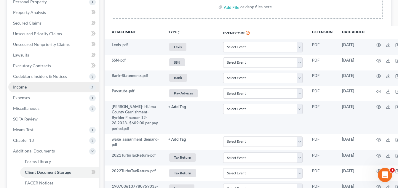
click at [25, 88] on span "Income" at bounding box center [20, 87] width 14 height 5
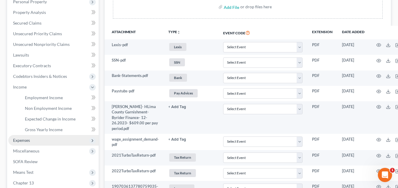
click at [30, 141] on span "Expenses" at bounding box center [53, 140] width 90 height 11
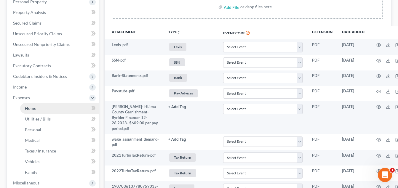
click at [42, 107] on link "Home" at bounding box center [59, 108] width 79 height 11
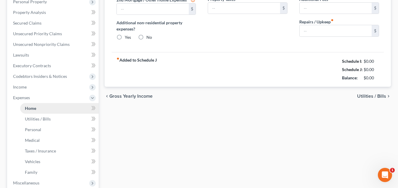
type input "1,745.00"
type input "0.00"
radio input "true"
type input "0.00"
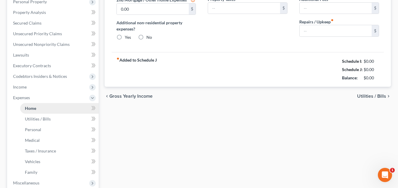
type input "0.00"
type input "25.00"
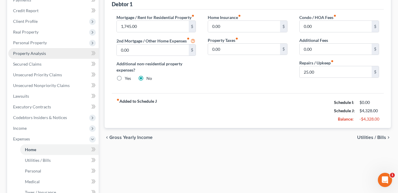
scroll to position [30, 0]
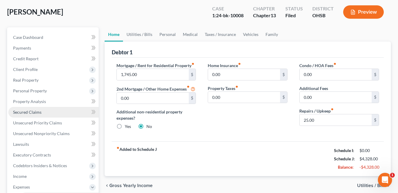
click at [32, 109] on span "Secured Claims" at bounding box center [27, 111] width 28 height 5
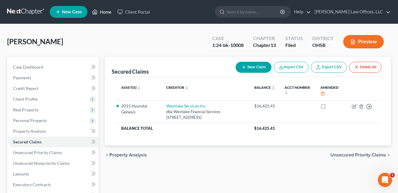
click at [104, 13] on link "Home" at bounding box center [101, 12] width 25 height 11
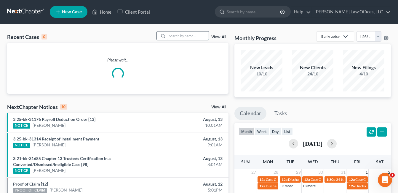
click at [192, 36] on input "search" at bounding box center [188, 35] width 42 height 9
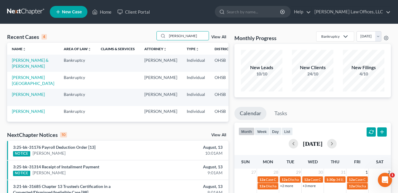
type input "jones"
click at [221, 36] on link "View All" at bounding box center [218, 37] width 15 height 4
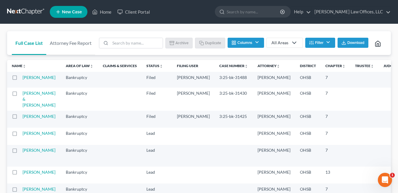
drag, startPoint x: 310, startPoint y: 36, endPoint x: 307, endPoint y: 46, distance: 9.8
click at [311, 38] on button "Filter" at bounding box center [320, 43] width 30 height 10
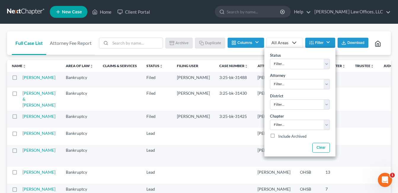
click at [278, 133] on label "Include Archived" at bounding box center [292, 136] width 28 height 7
click at [281, 133] on input "Include Archived" at bounding box center [283, 135] width 4 height 4
checkbox input "true"
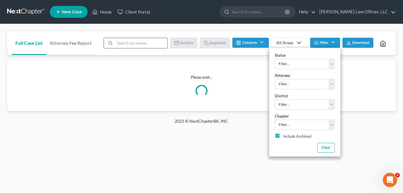
click at [149, 42] on input "search" at bounding box center [141, 43] width 52 height 10
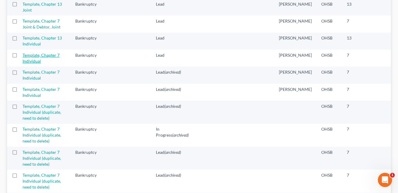
scroll to position [119, 0]
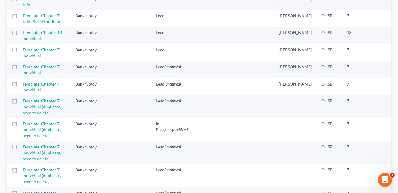
click at [20, 51] on label at bounding box center [20, 51] width 0 height 0
type input "templ"
click at [23, 51] on input "checkbox" at bounding box center [25, 49] width 4 height 4
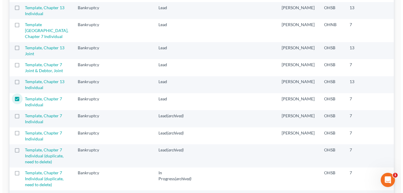
scroll to position [0, 0]
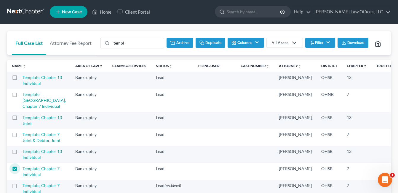
click at [215, 44] on button "Duplicate" at bounding box center [211, 43] width 30 height 10
checkbox input "false"
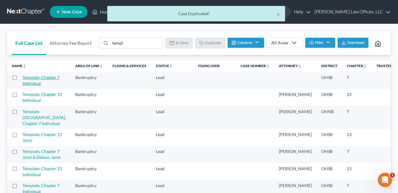
click at [32, 86] on link "Template, Chapter 7 Individual" at bounding box center [41, 80] width 37 height 11
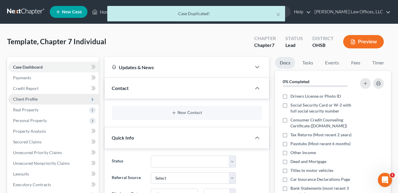
click at [29, 98] on span "Client Profile" at bounding box center [25, 98] width 25 height 5
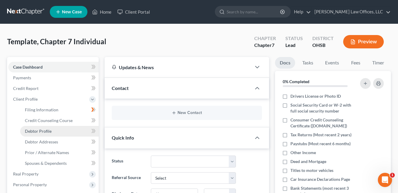
click at [48, 128] on span "Debtor Profile" at bounding box center [38, 130] width 27 height 5
select select "1"
select select "0"
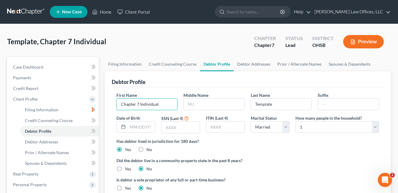
drag, startPoint x: 162, startPoint y: 104, endPoint x: 96, endPoint y: 110, distance: 65.8
type input "Kara"
type input "Jones"
click at [275, 163] on label "Did the debtor live in a community property state in the past 8 years?" at bounding box center [248, 160] width 263 height 6
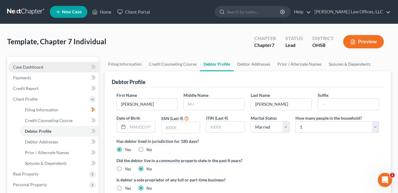
click at [50, 69] on link "Case Dashboard" at bounding box center [53, 67] width 90 height 11
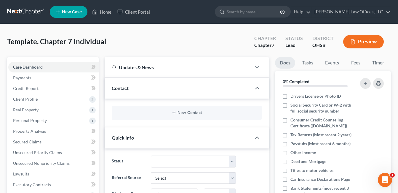
click at [251, 91] on div "Contact" at bounding box center [178, 88] width 147 height 20
click at [126, 89] on span "Contact" at bounding box center [120, 88] width 17 height 6
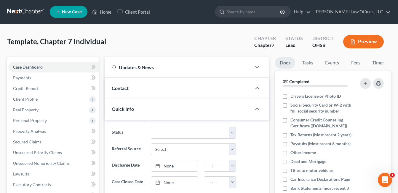
click at [181, 112] on div "Quick Info" at bounding box center [178, 108] width 147 height 20
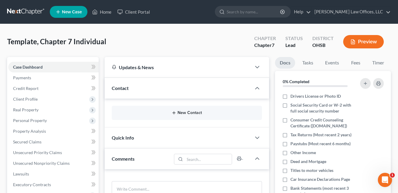
click at [185, 112] on button "New Contact" at bounding box center [187, 112] width 141 height 5
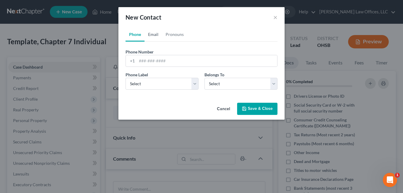
click at [151, 31] on link "Email" at bounding box center [152, 34] width 17 height 14
paste input "kljsn94@gmail.com"
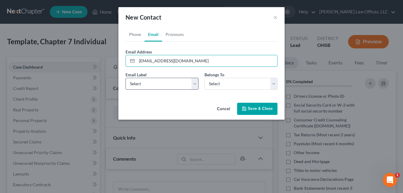
type input "kljsn94@gmail.com"
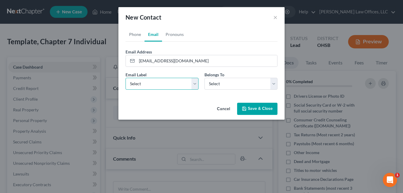
click at [195, 83] on select "Select Home Work Other" at bounding box center [161, 84] width 73 height 12
select select "0"
click at [125, 78] on select "Select Home Work Other" at bounding box center [161, 84] width 73 height 12
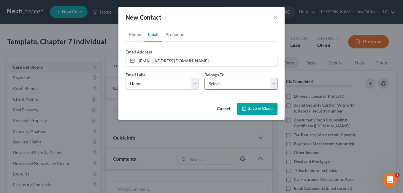
drag, startPoint x: 276, startPoint y: 83, endPoint x: 243, endPoint y: 89, distance: 33.8
click at [276, 83] on select "Select Client Other" at bounding box center [240, 84] width 73 height 12
select select "0"
click at [204, 78] on select "Select Client Other" at bounding box center [240, 84] width 73 height 12
click at [251, 106] on button "Save & Close" at bounding box center [257, 109] width 40 height 12
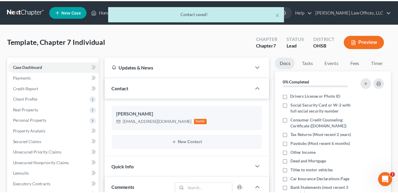
scroll to position [205, 0]
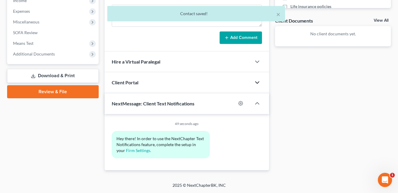
click at [257, 83] on icon "button" at bounding box center [257, 82] width 7 height 7
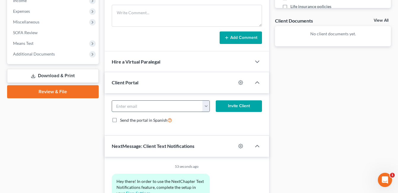
paste input "kljsn94@gmail.com"
type input "kljsn94@gmail.com"
click at [243, 105] on button "Invite Client" at bounding box center [239, 106] width 46 height 12
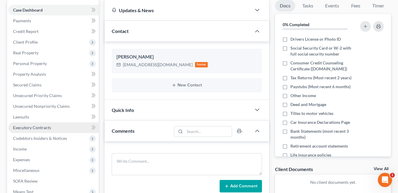
scroll to position [0, 0]
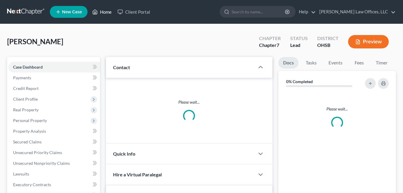
drag, startPoint x: 0, startPoint y: 0, endPoint x: 105, endPoint y: 11, distance: 105.6
click at [105, 11] on link "Home" at bounding box center [101, 12] width 25 height 11
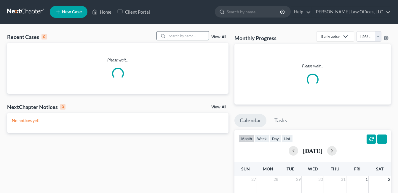
click at [202, 35] on input "search" at bounding box center [188, 35] width 42 height 9
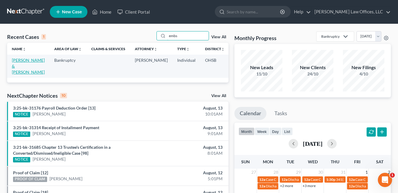
type input "embs"
click at [20, 66] on link "[PERSON_NAME] & [PERSON_NAME]" at bounding box center [28, 66] width 33 height 17
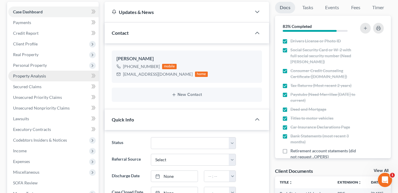
scroll to position [59, 0]
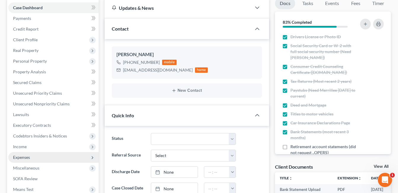
click at [26, 156] on span "Expenses" at bounding box center [21, 157] width 17 height 5
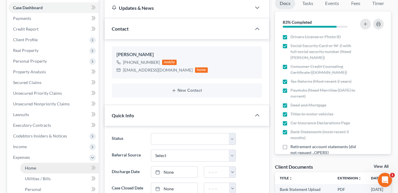
click at [33, 167] on span "Home" at bounding box center [30, 167] width 11 height 5
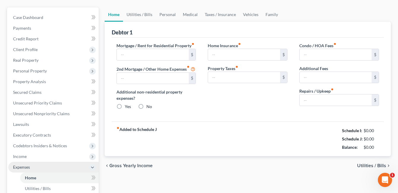
type input "1,695.00"
type input "1,167.00"
radio input "true"
type input "75.00"
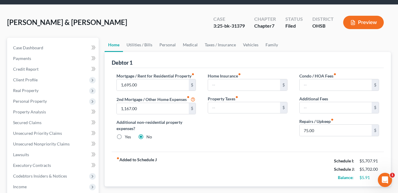
scroll to position [30, 0]
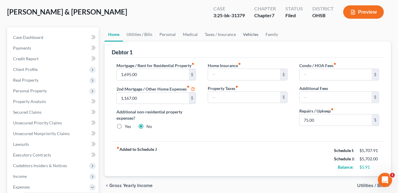
click at [250, 36] on link "Vehicles" at bounding box center [251, 34] width 23 height 14
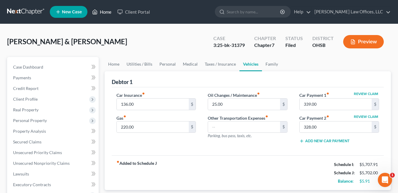
click at [106, 12] on link "Home" at bounding box center [101, 12] width 25 height 11
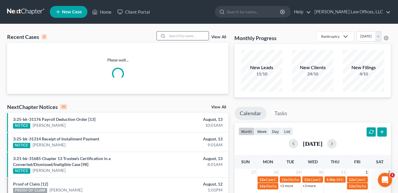
click at [189, 37] on input "search" at bounding box center [188, 35] width 42 height 9
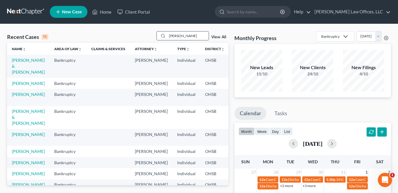
type input "[PERSON_NAME]"
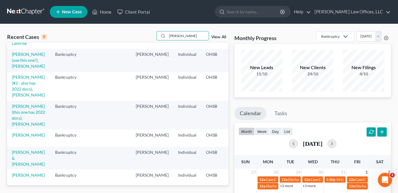
scroll to position [59, 0]
click at [12, 145] on td "[PERSON_NAME]" at bounding box center [28, 137] width 43 height 17
click at [20, 137] on link "[PERSON_NAME]" at bounding box center [28, 134] width 33 height 5
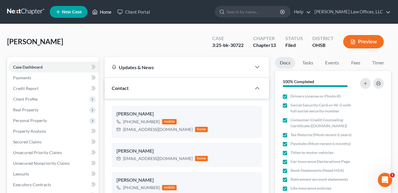
click at [103, 10] on link "Home" at bounding box center [101, 12] width 25 height 11
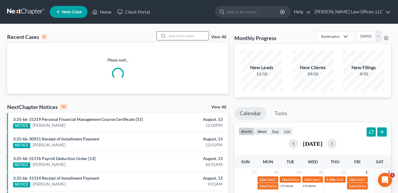
click at [181, 38] on input "search" at bounding box center [188, 35] width 42 height 9
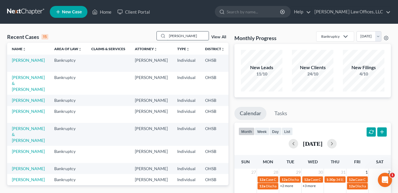
type input "[PERSON_NAME]"
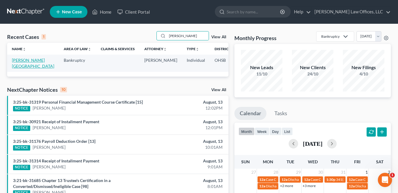
click at [23, 60] on link "[PERSON_NAME][GEOGRAPHIC_DATA]" at bounding box center [33, 63] width 42 height 11
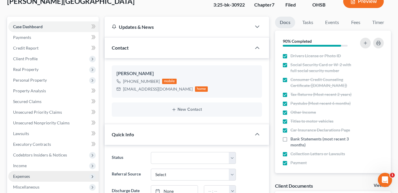
scroll to position [59, 0]
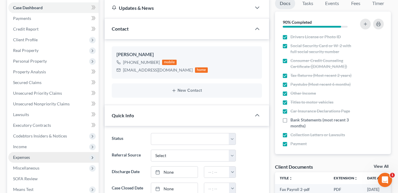
click at [31, 156] on span "Expenses" at bounding box center [53, 157] width 90 height 11
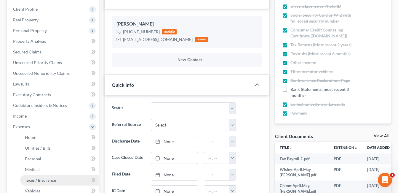
scroll to position [119, 0]
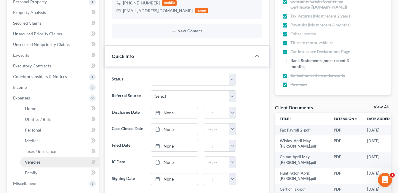
click at [37, 161] on span "Vehicles" at bounding box center [32, 161] width 15 height 5
